Goal: Find specific page/section: Find specific page/section

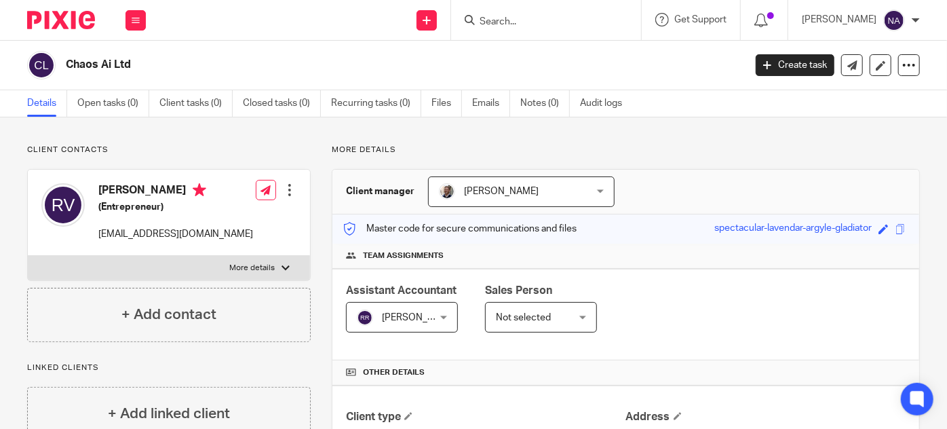
click at [552, 20] on input "Search" at bounding box center [539, 22] width 122 height 12
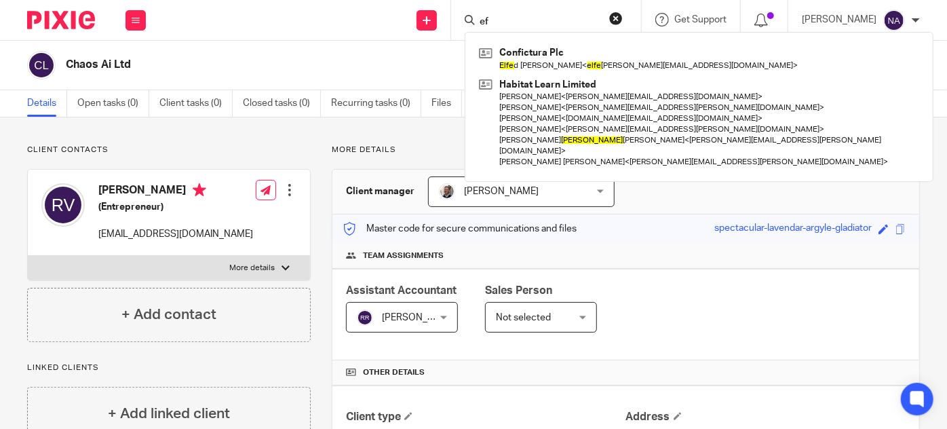
type input "e"
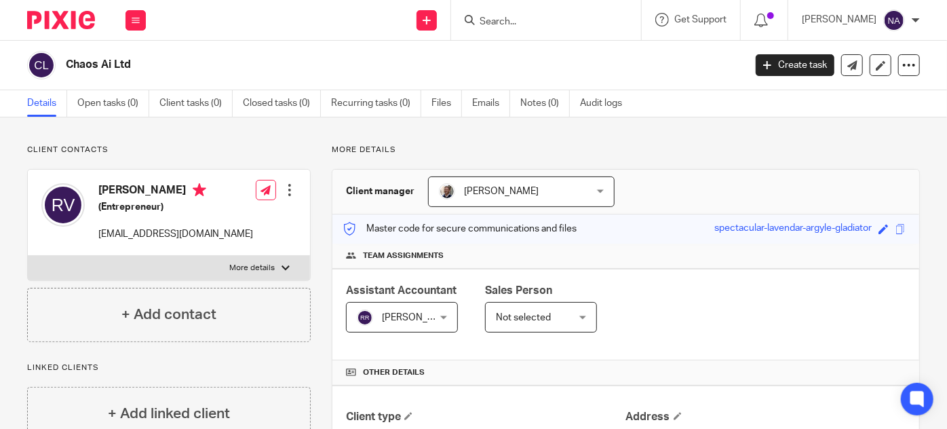
click at [569, 28] on form at bounding box center [550, 20] width 145 height 17
click at [533, 20] on input "Search" at bounding box center [539, 22] width 122 height 12
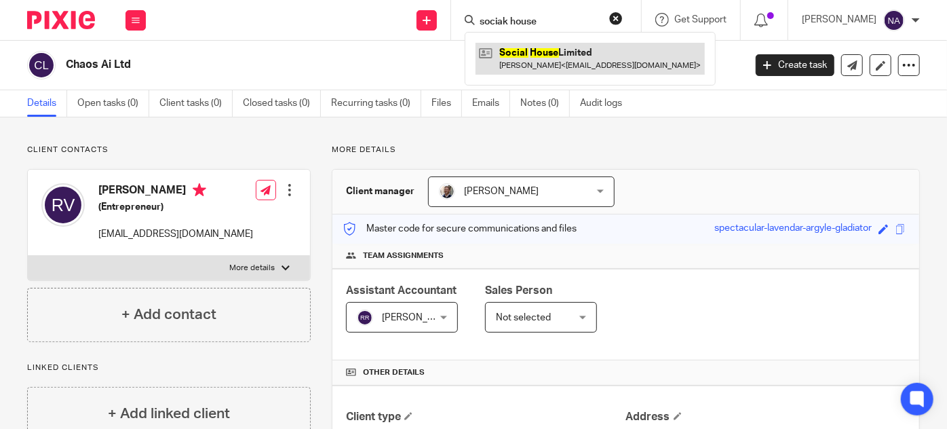
type input "sociak house"
click at [555, 60] on link at bounding box center [590, 58] width 229 height 31
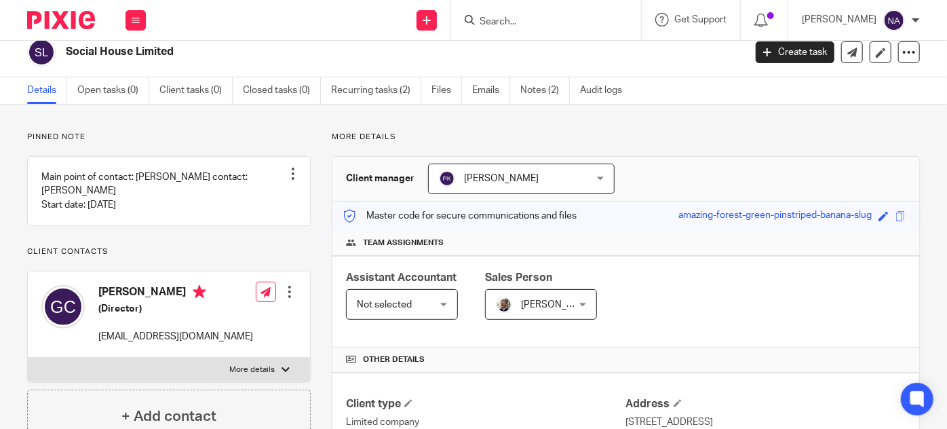
scroll to position [12, 0]
click at [565, 23] on input "Search" at bounding box center [539, 22] width 122 height 12
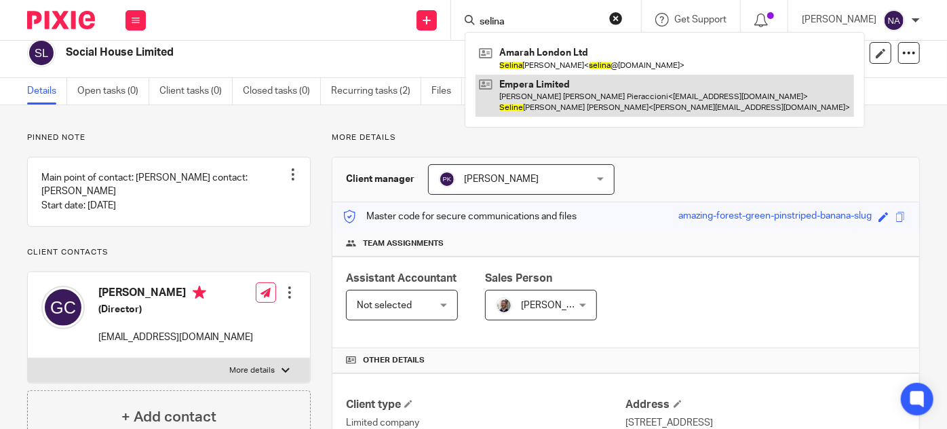
type input "selina"
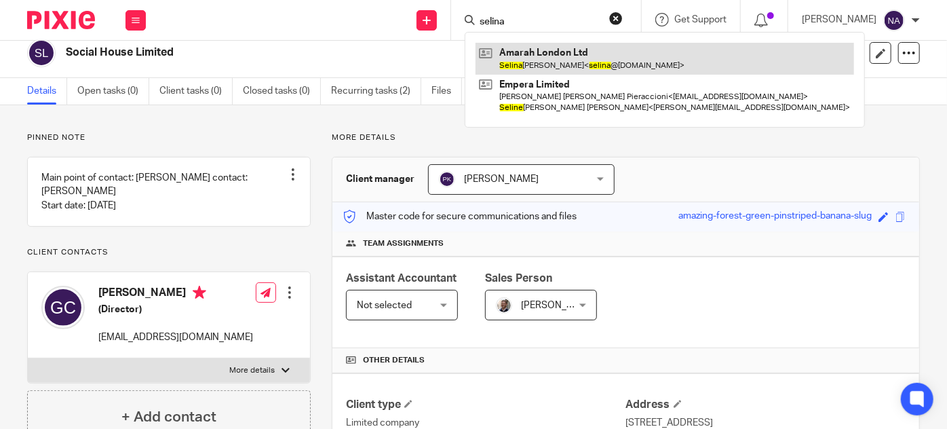
click at [642, 68] on link at bounding box center [665, 58] width 379 height 31
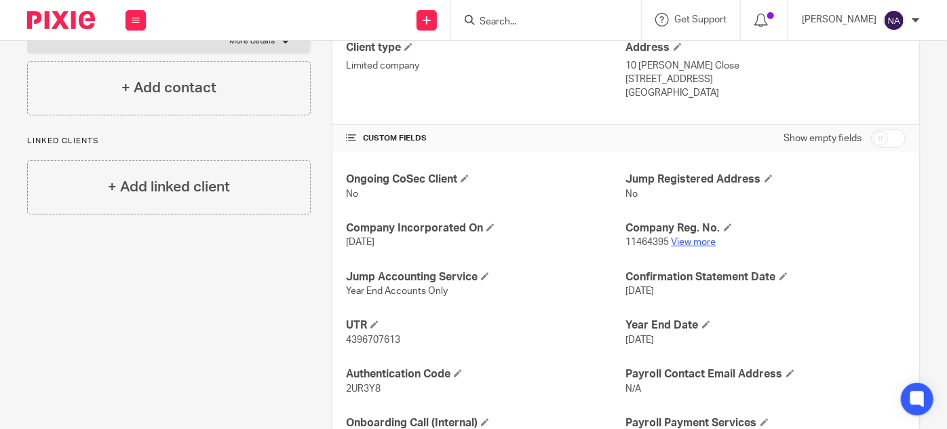
scroll to position [370, 0]
click at [678, 243] on link "View more" at bounding box center [694, 242] width 45 height 10
